Goal: Task Accomplishment & Management: Complete application form

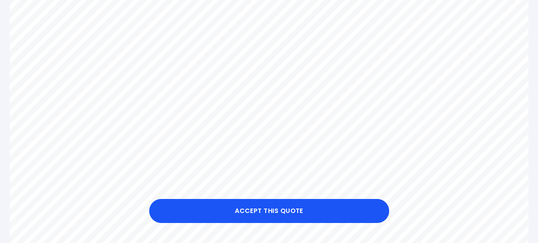
scroll to position [360, 0]
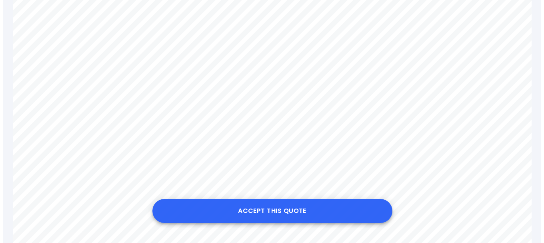
scroll to position [520, 0]
click at [250, 211] on button "Accept this Quote" at bounding box center [269, 211] width 240 height 24
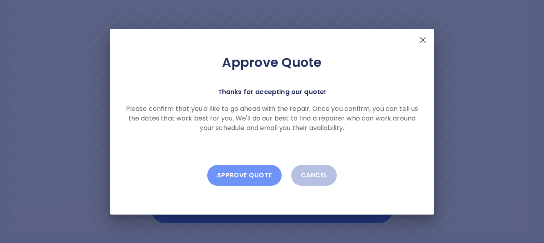
click at [242, 175] on button "Approve Quote" at bounding box center [244, 175] width 74 height 21
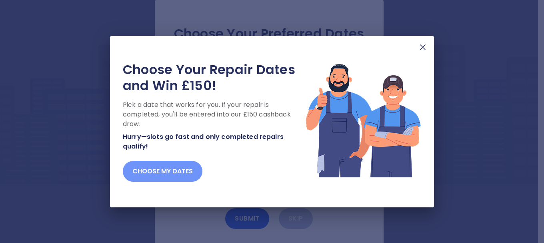
click at [151, 169] on button "Choose my dates" at bounding box center [163, 171] width 80 height 21
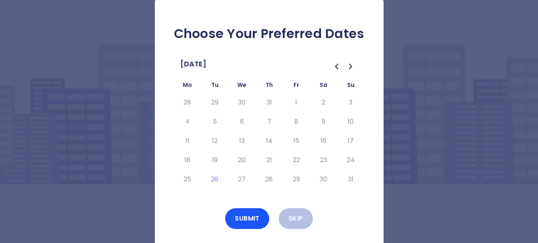
click at [349, 64] on icon "Go to the Next Month" at bounding box center [350, 66] width 2 height 5
click at [336, 66] on icon "Go to the Previous Month" at bounding box center [337, 67] width 10 height 10
click at [348, 64] on icon "Go to the Next Month" at bounding box center [351, 67] width 10 height 10
click at [269, 102] on button "4" at bounding box center [269, 102] width 14 height 13
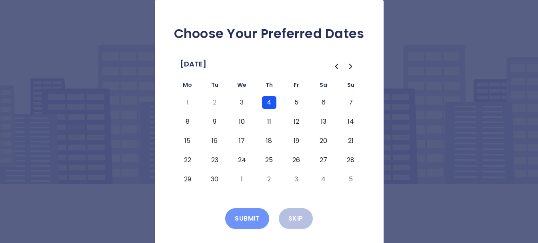
click at [250, 216] on button "Submit" at bounding box center [247, 218] width 44 height 21
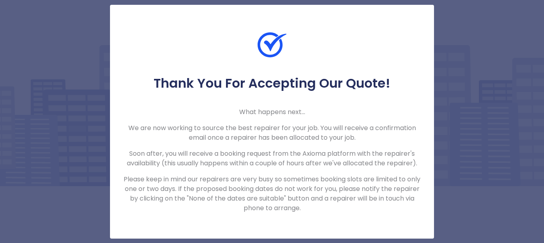
click at [487, 96] on div "Thank You For Accepting Our Quote! What happens next... We are now working to s…" at bounding box center [272, 121] width 544 height 243
click at [335, 97] on div "Thank You For Accepting Our Quote! What happens next... We are now working to s…" at bounding box center [272, 144] width 324 height 138
click at [273, 47] on img at bounding box center [272, 44] width 29 height 29
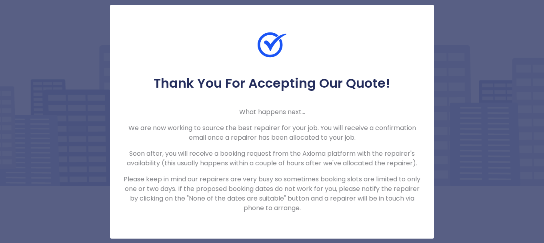
click at [414, 62] on div at bounding box center [272, 52] width 324 height 45
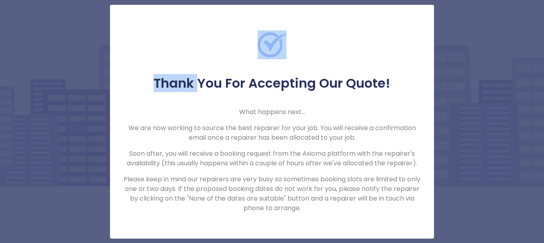
click at [414, 62] on div at bounding box center [272, 52] width 324 height 45
click at [373, 63] on div at bounding box center [272, 52] width 324 height 45
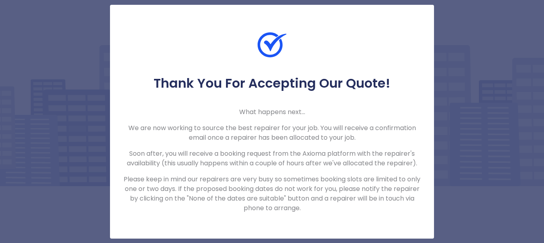
click at [513, 111] on div "Thank You For Accepting Our Quote! What happens next... We are now working to s…" at bounding box center [272, 121] width 544 height 243
